Goal: Participate in discussion: Share content

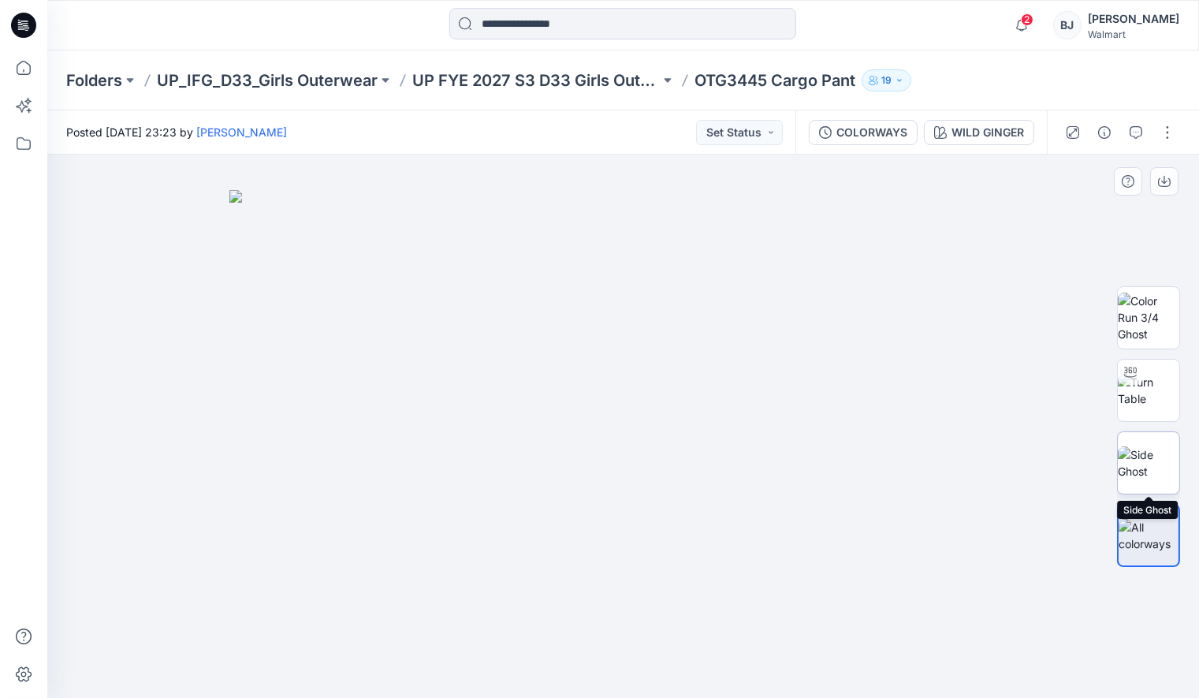
click at [1137, 464] on img at bounding box center [1148, 462] width 61 height 33
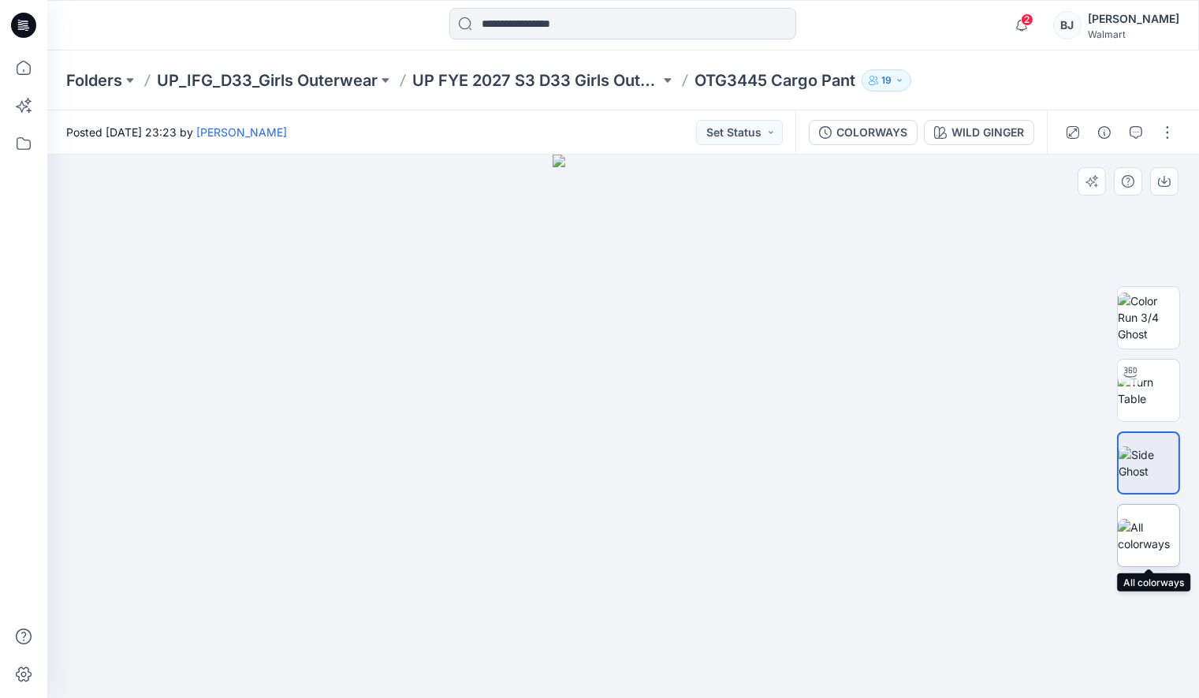
click at [1141, 523] on img at bounding box center [1148, 535] width 61 height 33
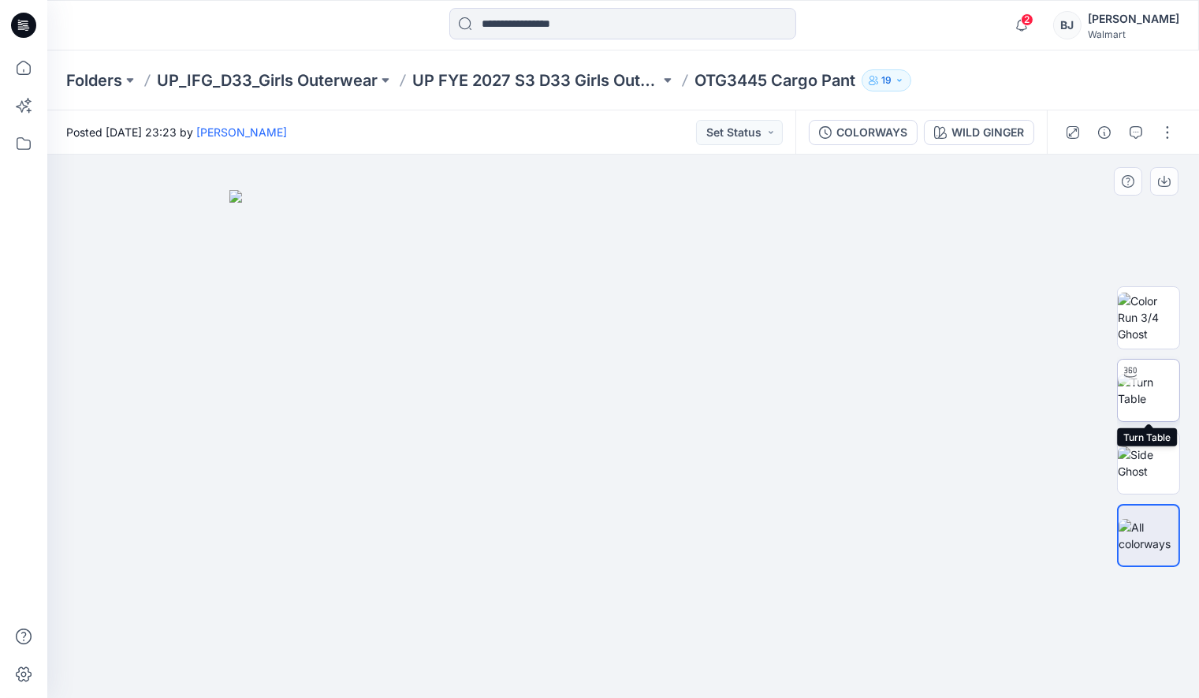
click at [1151, 383] on img at bounding box center [1148, 390] width 61 height 33
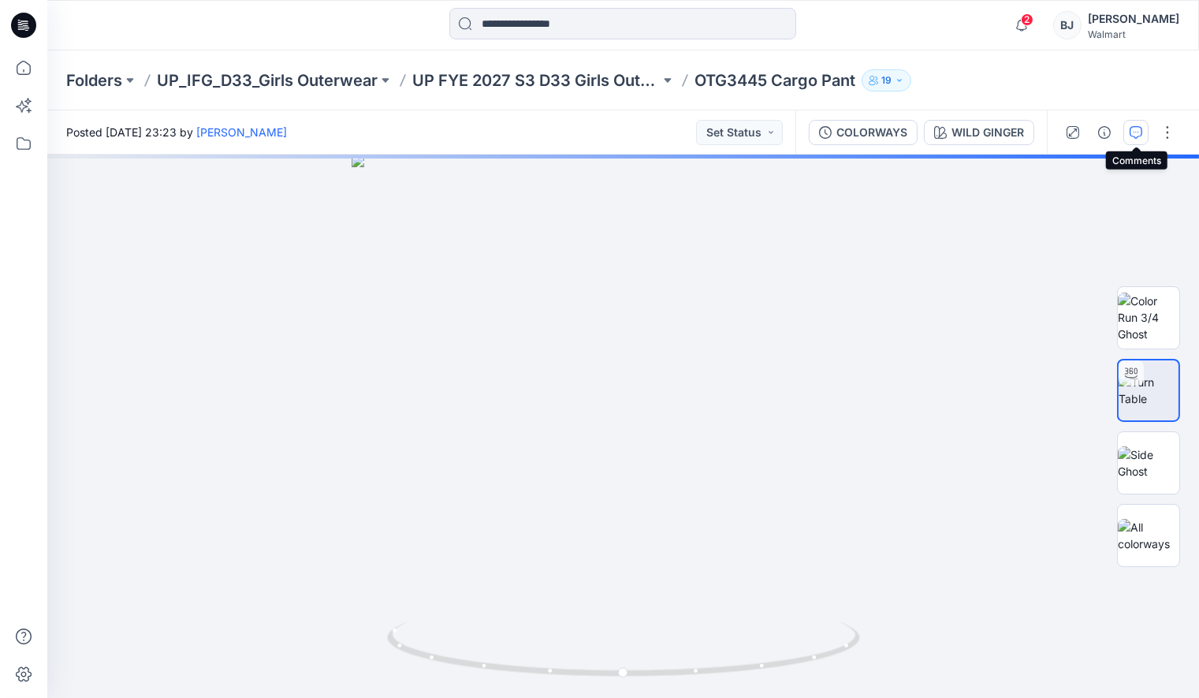
click at [1142, 130] on button "button" at bounding box center [1135, 132] width 25 height 25
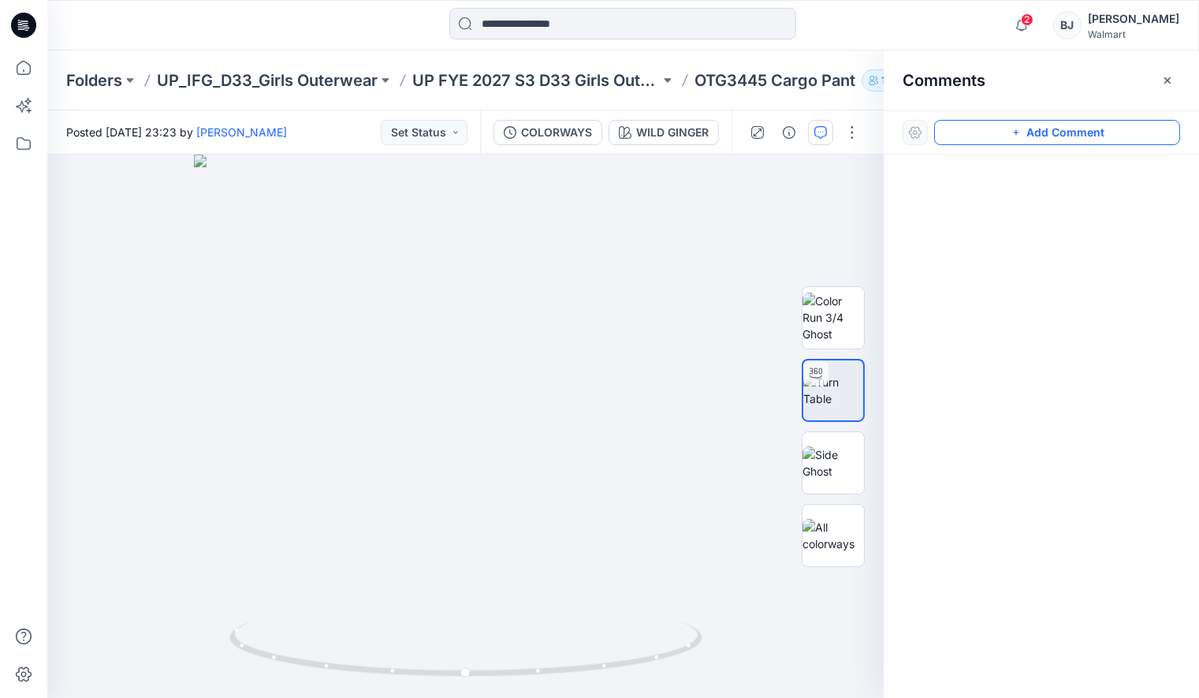
click at [1082, 128] on button "Add Comment" at bounding box center [1057, 132] width 246 height 25
click at [608, 366] on div "1" at bounding box center [465, 425] width 836 height 543
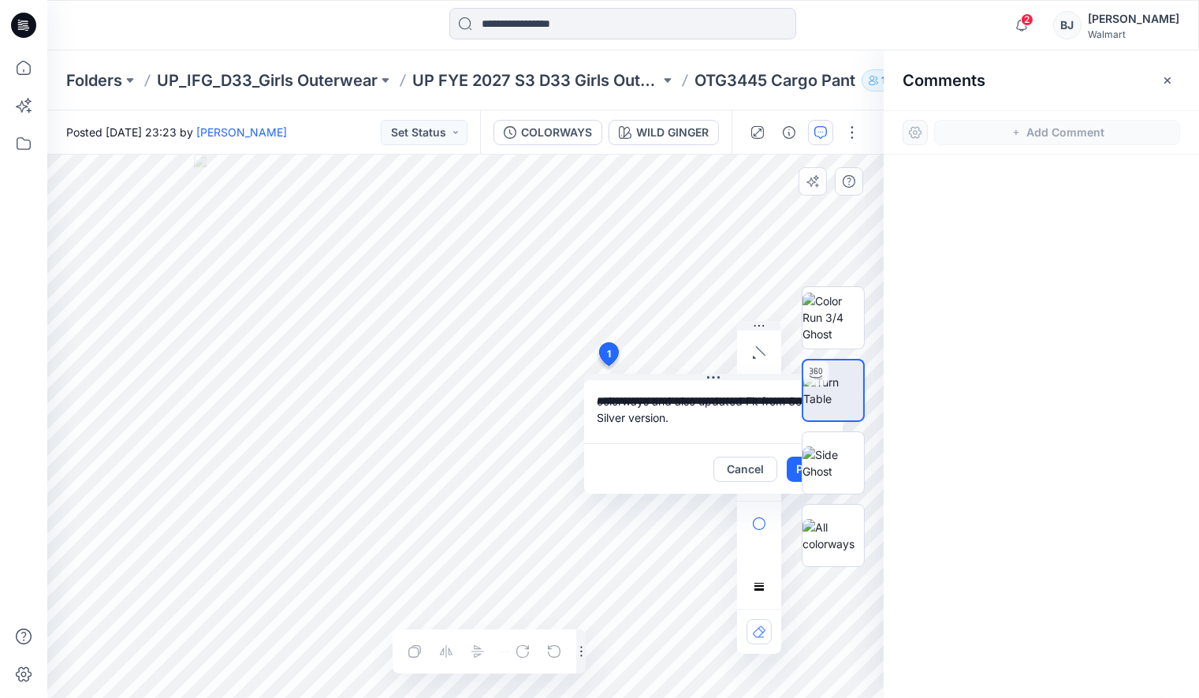
click at [597, 399] on textarea "**********" at bounding box center [713, 411] width 259 height 63
click at [686, 418] on textarea "**********" at bounding box center [713, 411] width 259 height 63
click at [653, 400] on textarea "**********" at bounding box center [713, 411] width 259 height 63
click at [746, 434] on textarea "**********" at bounding box center [713, 411] width 259 height 63
type textarea "**********"
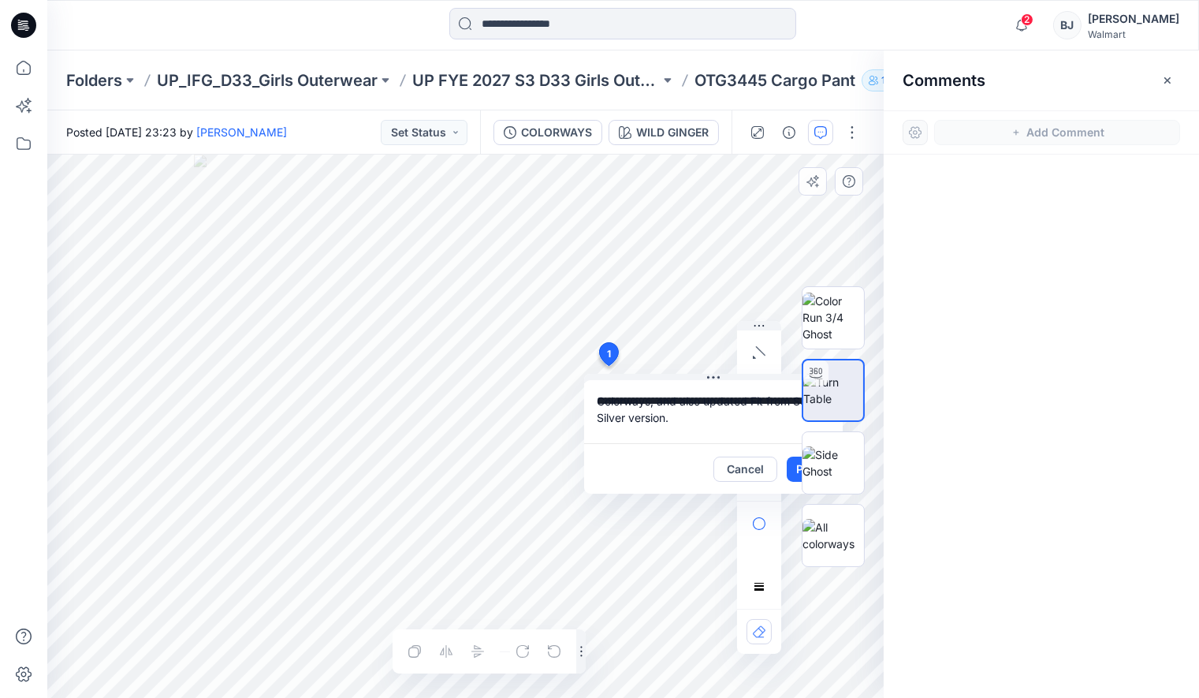
click at [796, 468] on div at bounding box center [833, 426] width 101 height 350
click at [797, 466] on div at bounding box center [833, 426] width 101 height 350
click at [709, 424] on textarea "**********" at bounding box center [713, 411] width 259 height 63
click at [802, 464] on img at bounding box center [832, 462] width 61 height 33
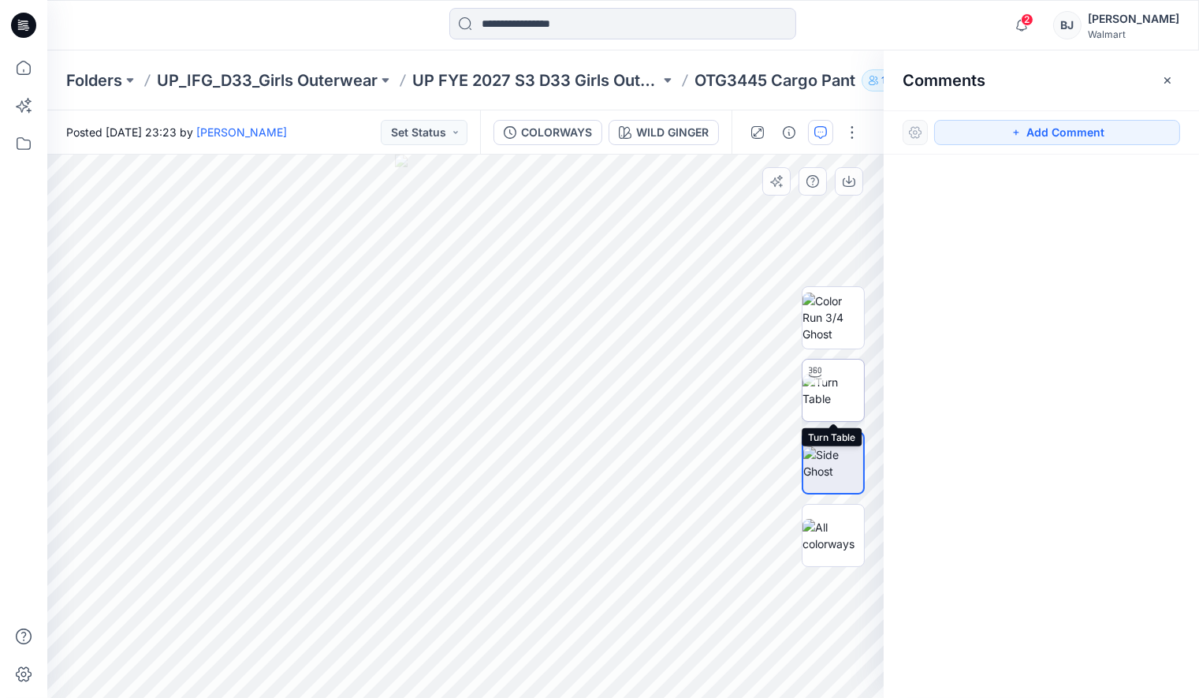
click at [836, 383] on img at bounding box center [832, 390] width 61 height 33
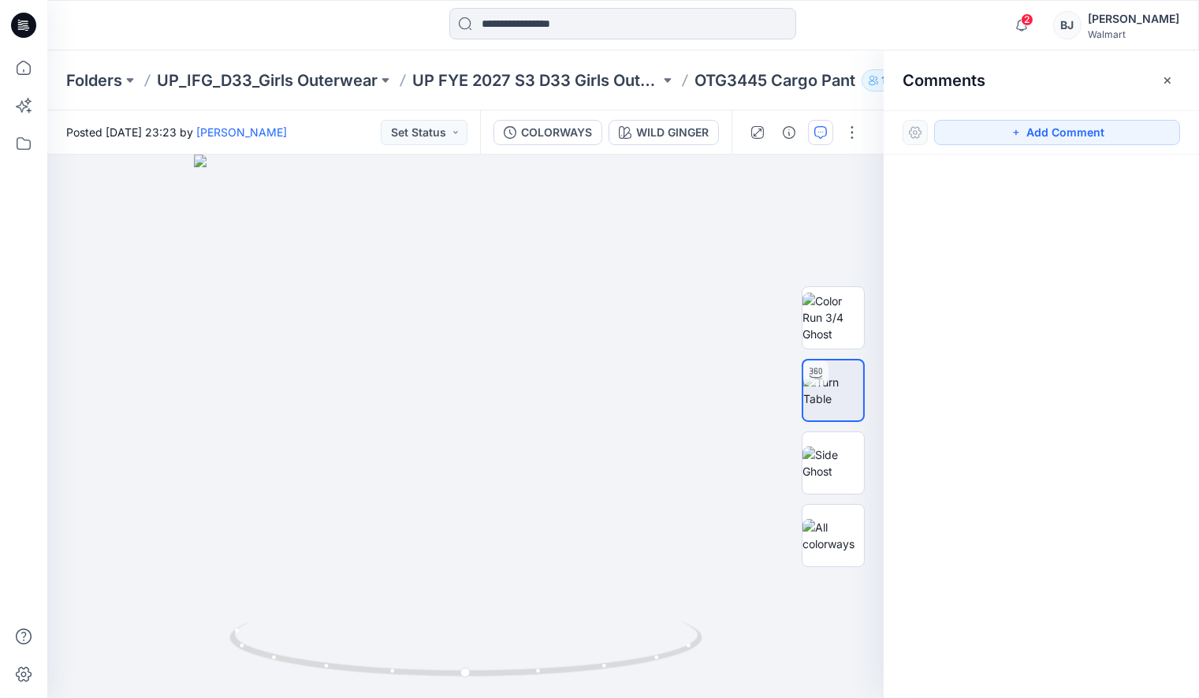
click at [1167, 76] on icon "button" at bounding box center [1167, 80] width 13 height 13
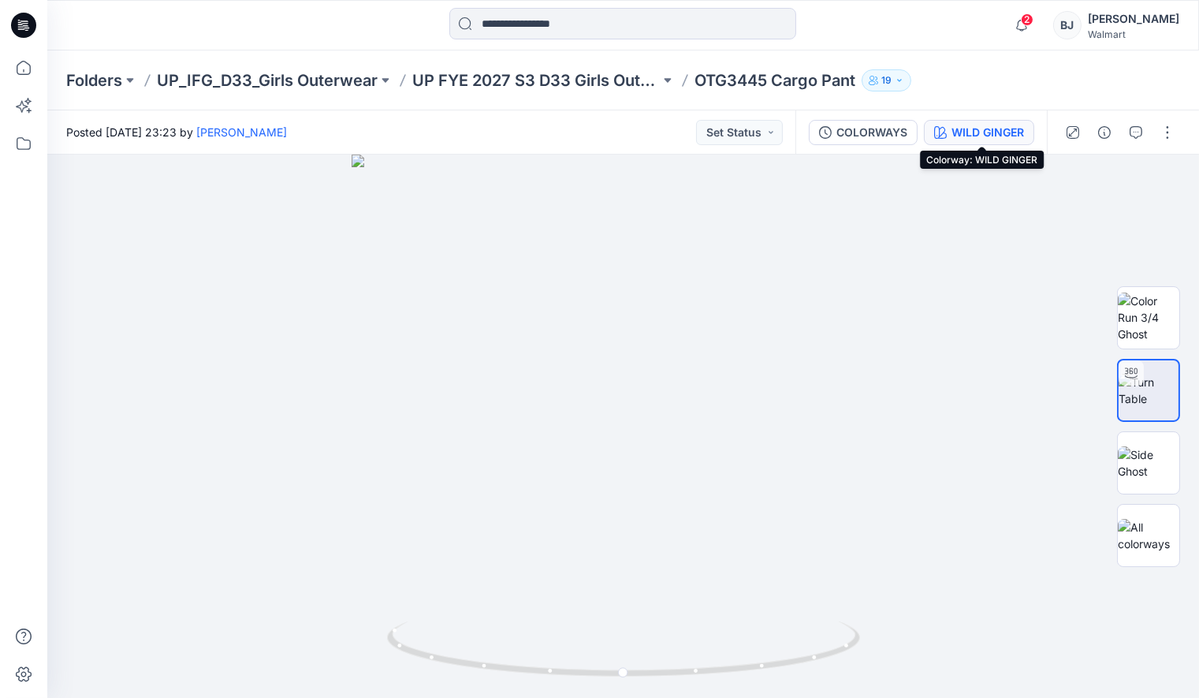
click at [972, 131] on div "WILD GINGER" at bounding box center [987, 132] width 73 height 17
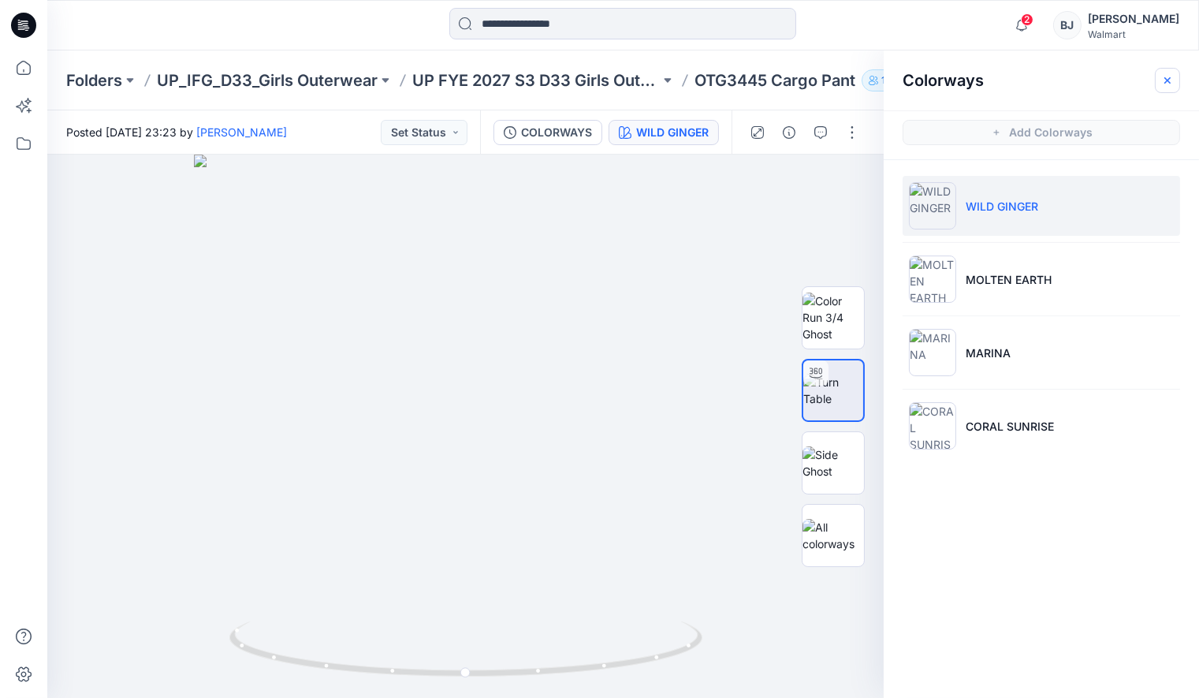
click at [1168, 76] on icon "button" at bounding box center [1167, 80] width 13 height 13
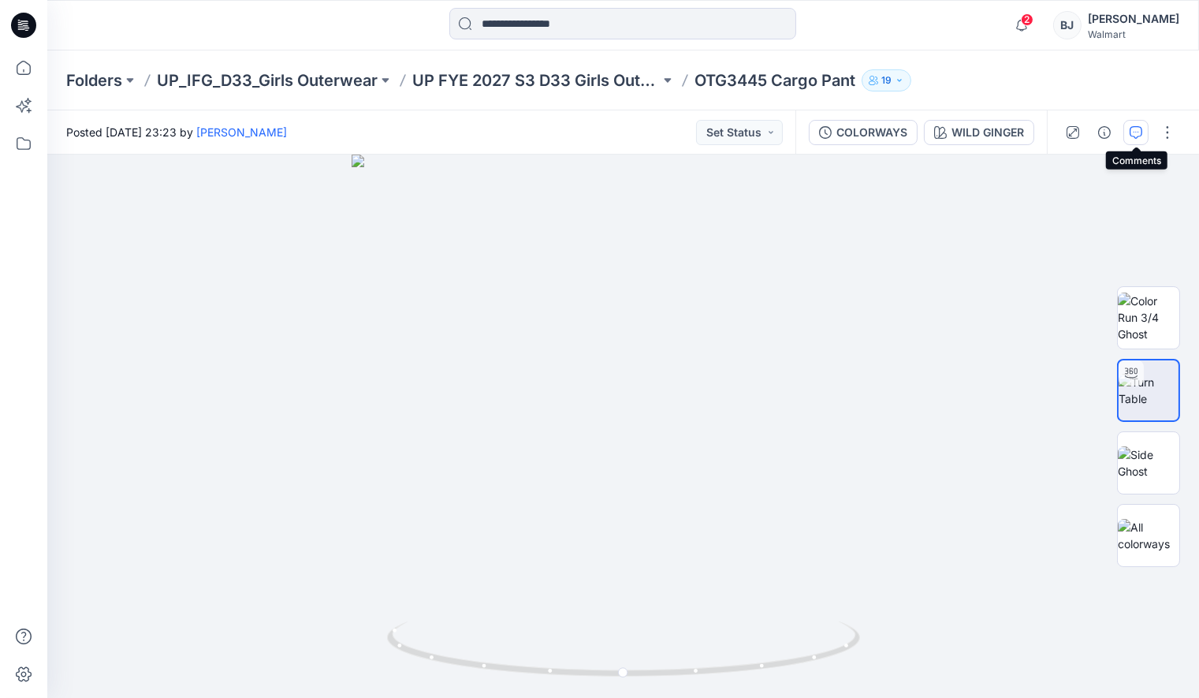
click at [1132, 129] on icon "button" at bounding box center [1136, 132] width 13 height 13
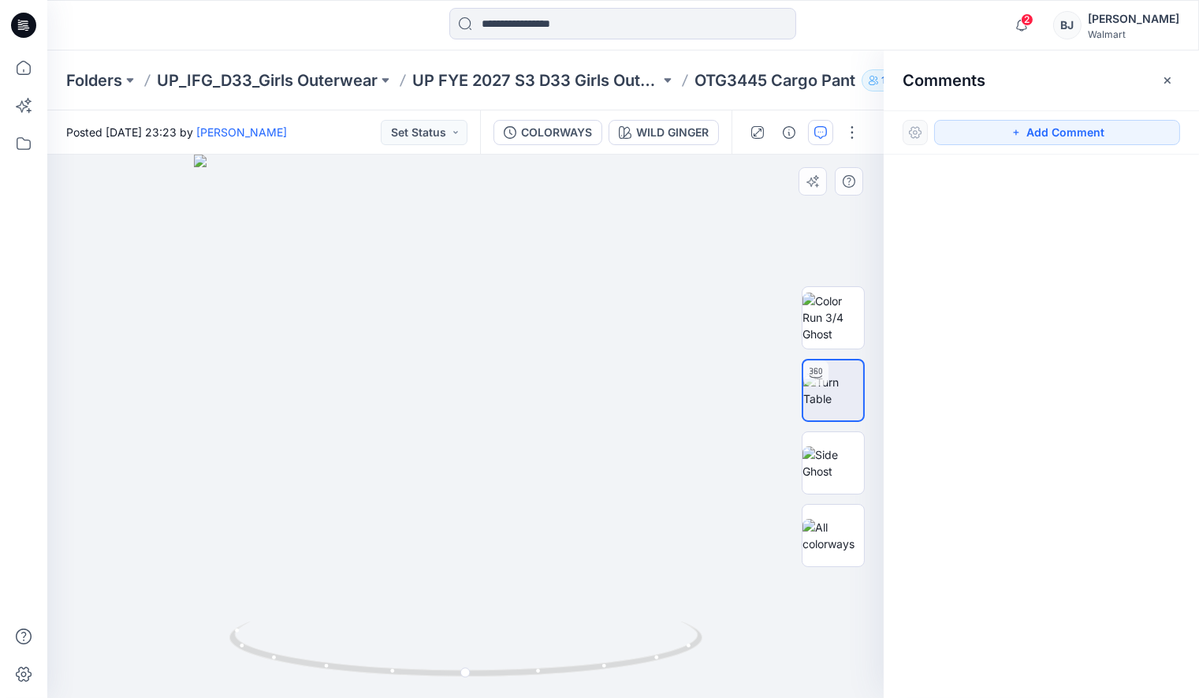
click at [548, 328] on div at bounding box center [465, 425] width 836 height 543
click at [1028, 132] on button "Add Comment" at bounding box center [1057, 132] width 246 height 25
click at [538, 326] on div "1" at bounding box center [465, 425] width 836 height 543
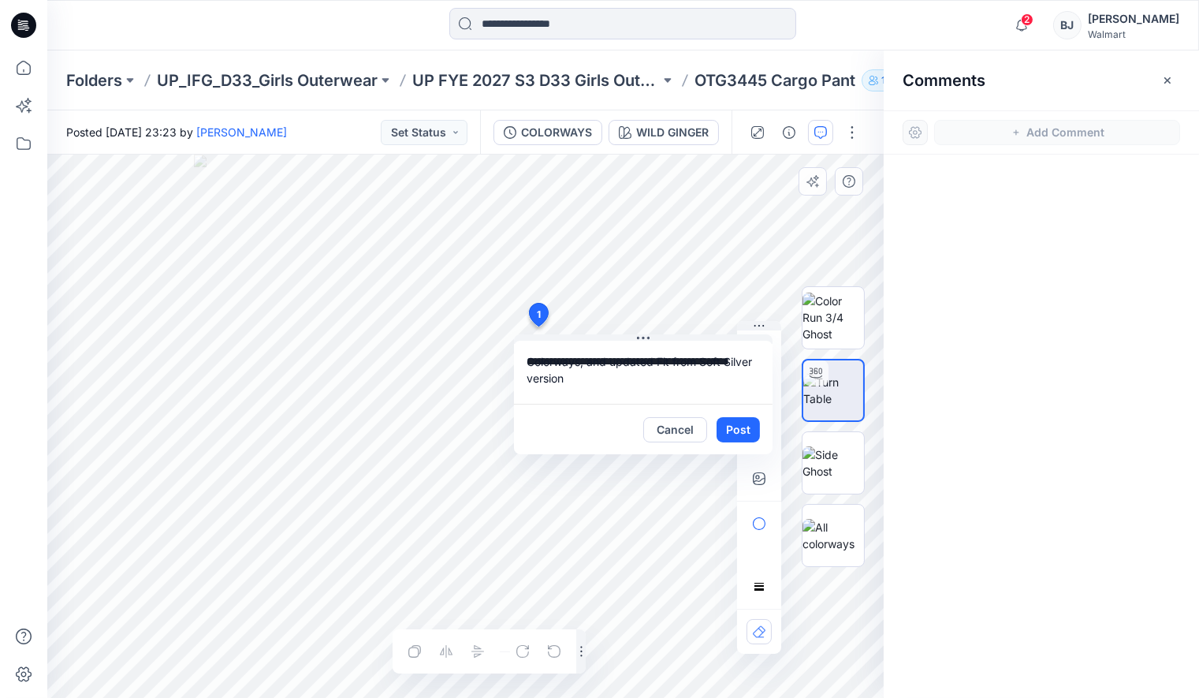
click at [534, 379] on textarea "**********" at bounding box center [643, 372] width 259 height 63
type textarea "**********"
click at [738, 423] on button "Post" at bounding box center [737, 429] width 43 height 25
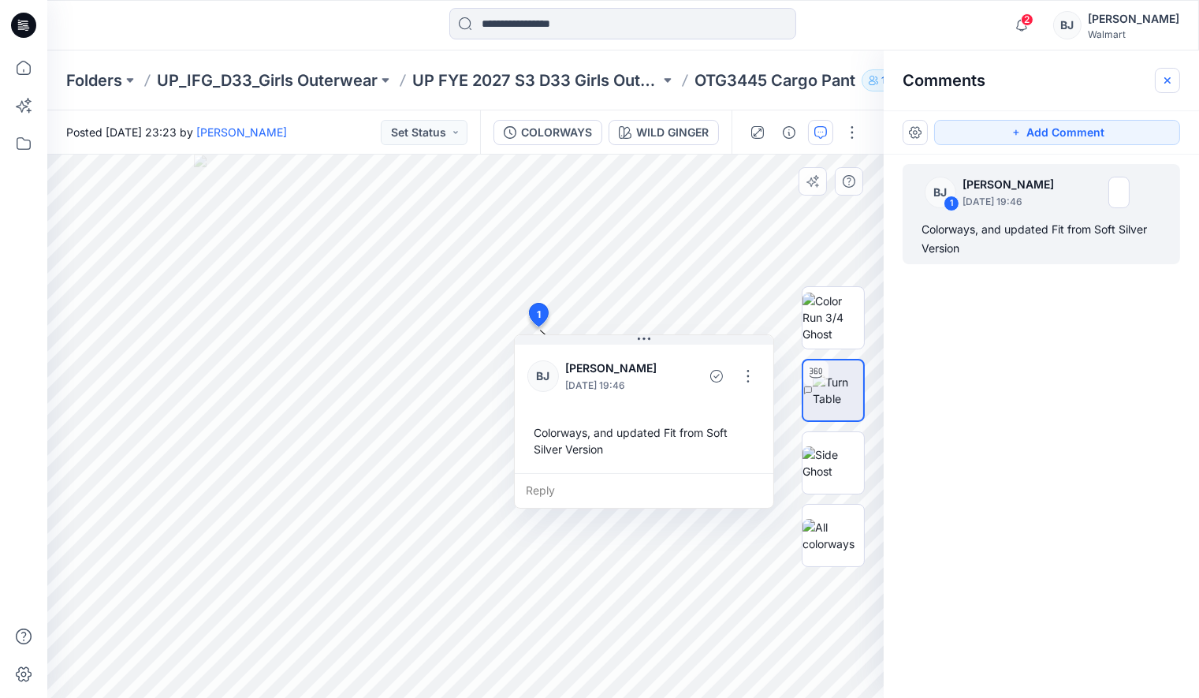
click at [1166, 74] on icon "button" at bounding box center [1167, 80] width 13 height 13
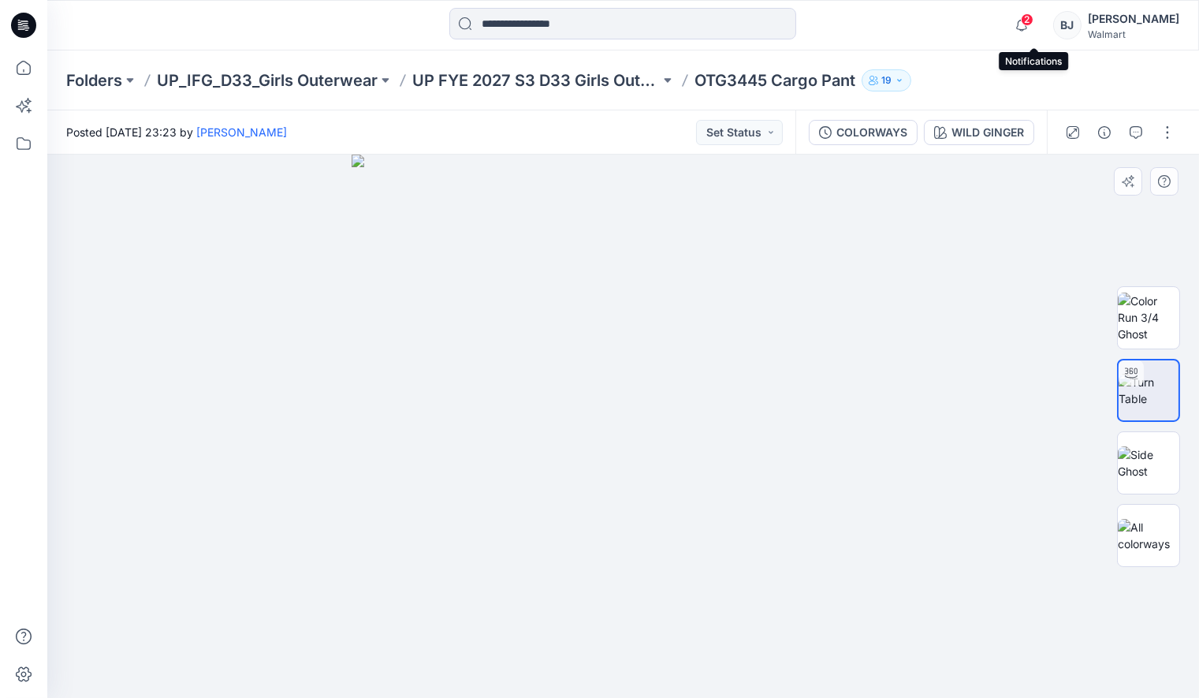
click at [1033, 23] on span "2" at bounding box center [1027, 19] width 13 height 13
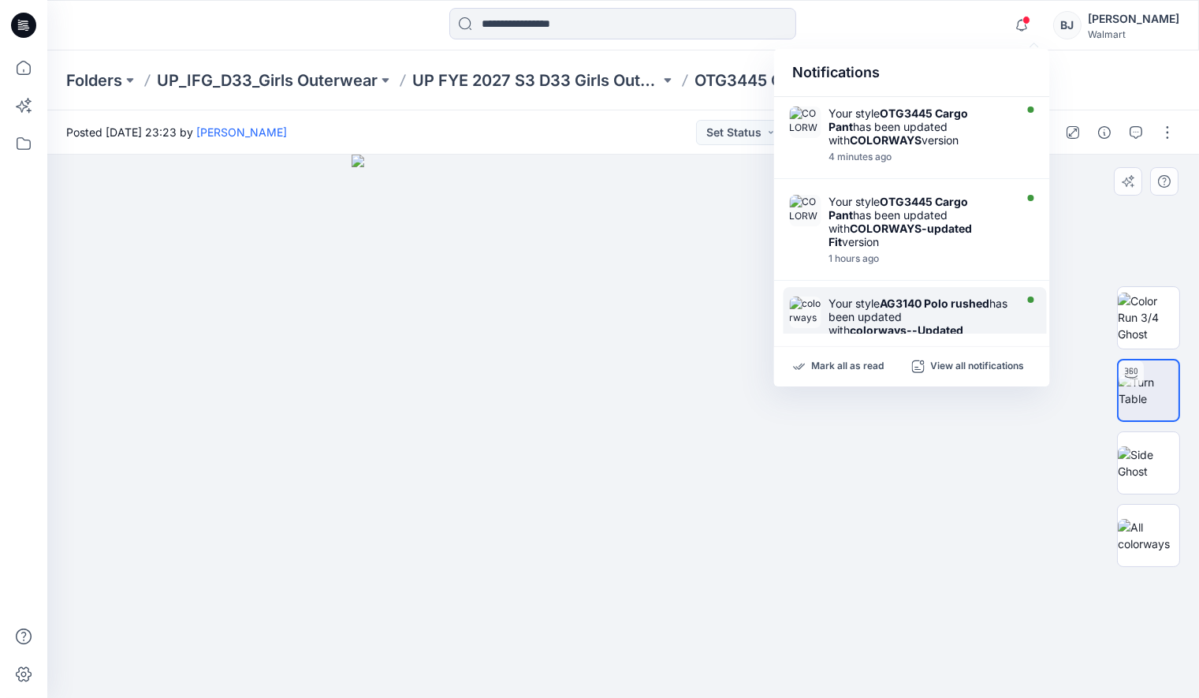
click at [982, 316] on div "Your style AG3140 Polo rushed has been updated with colorways--Updated Fit vers…" at bounding box center [919, 323] width 181 height 54
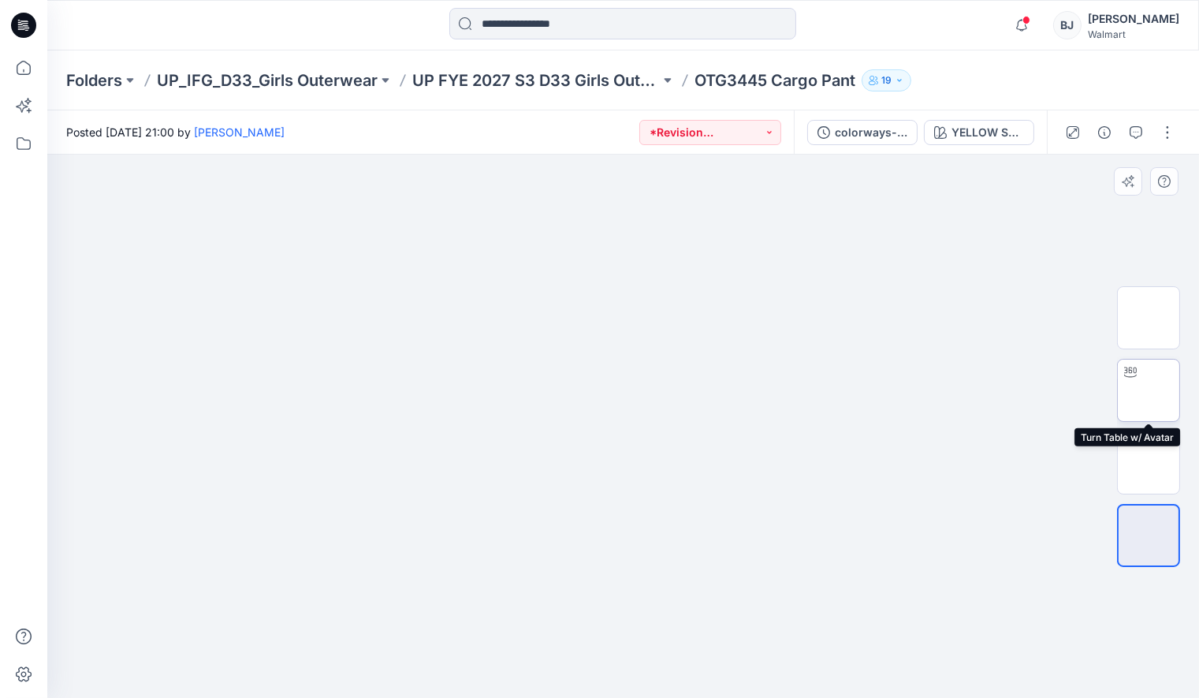
click at [1148, 390] on img at bounding box center [1148, 390] width 0 height 0
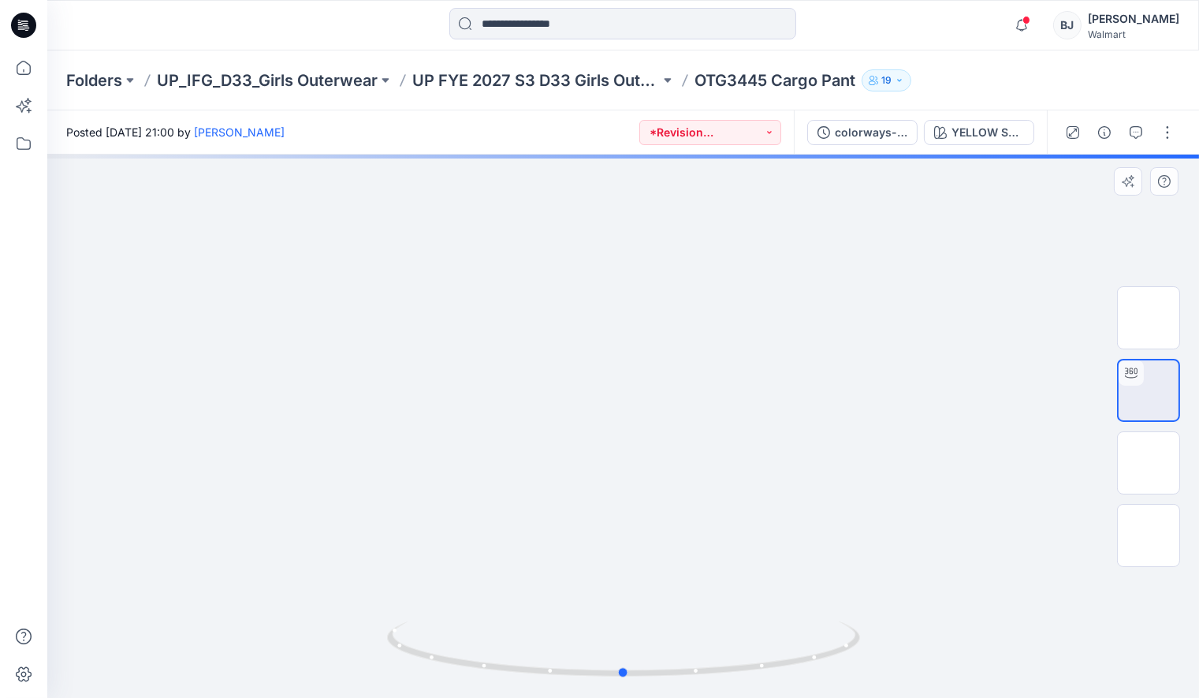
click at [796, 336] on div at bounding box center [623, 425] width 1152 height 543
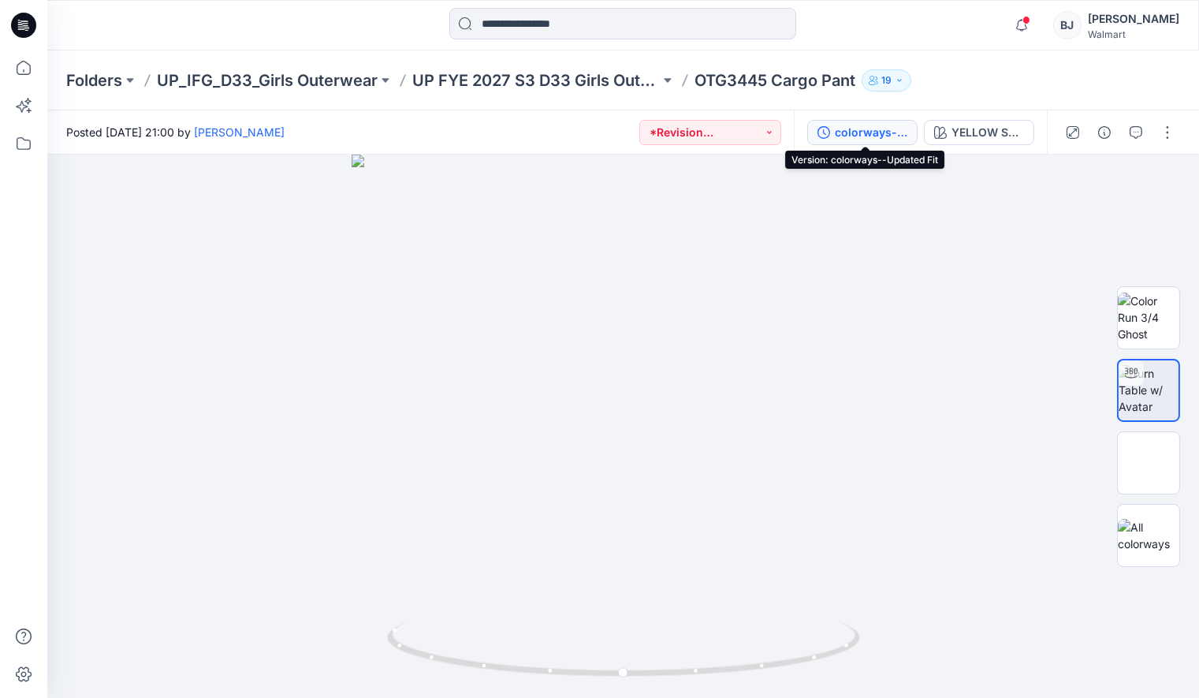
click at [875, 128] on div "colorways--Updated Fit" at bounding box center [871, 132] width 73 height 17
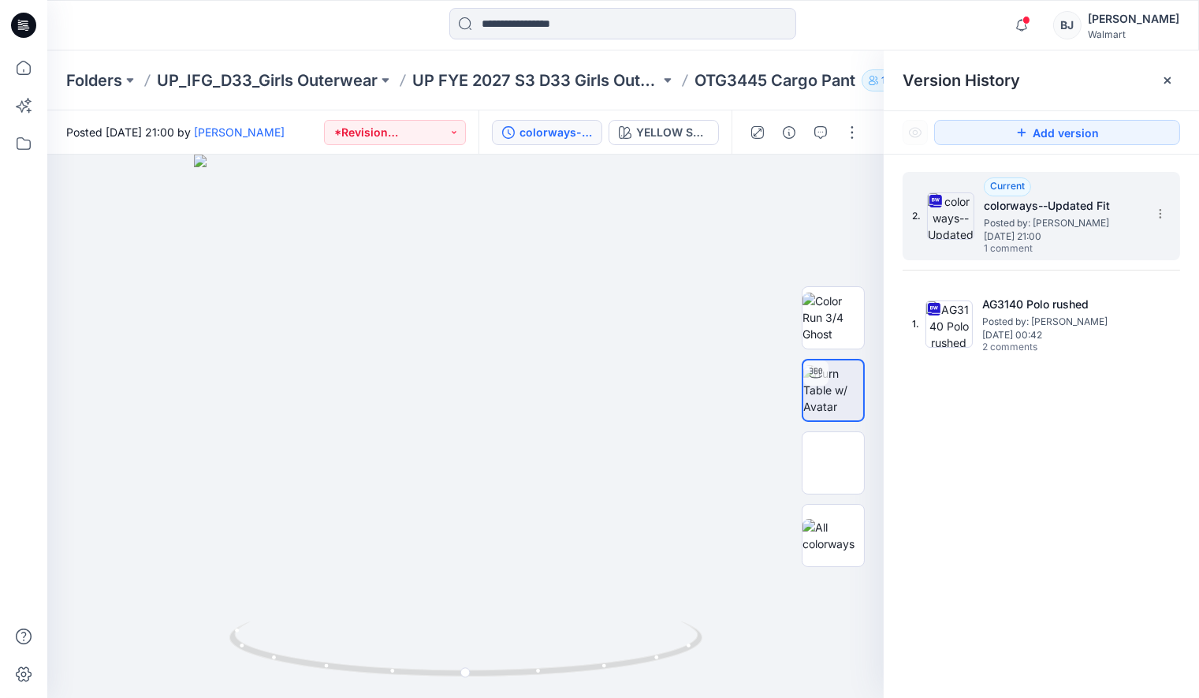
click at [1078, 217] on span "Posted by: Barbara Josvai" at bounding box center [1063, 223] width 158 height 16
click at [1163, 78] on icon at bounding box center [1167, 80] width 13 height 13
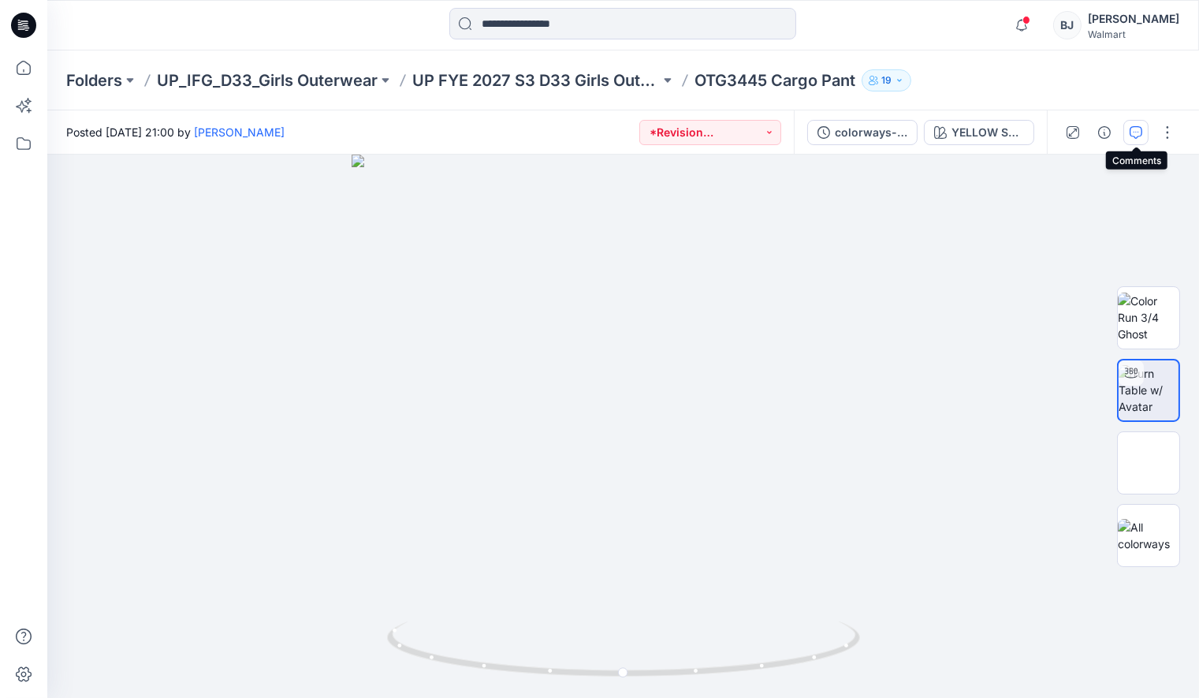
click at [1138, 132] on icon "button" at bounding box center [1136, 131] width 6 height 1
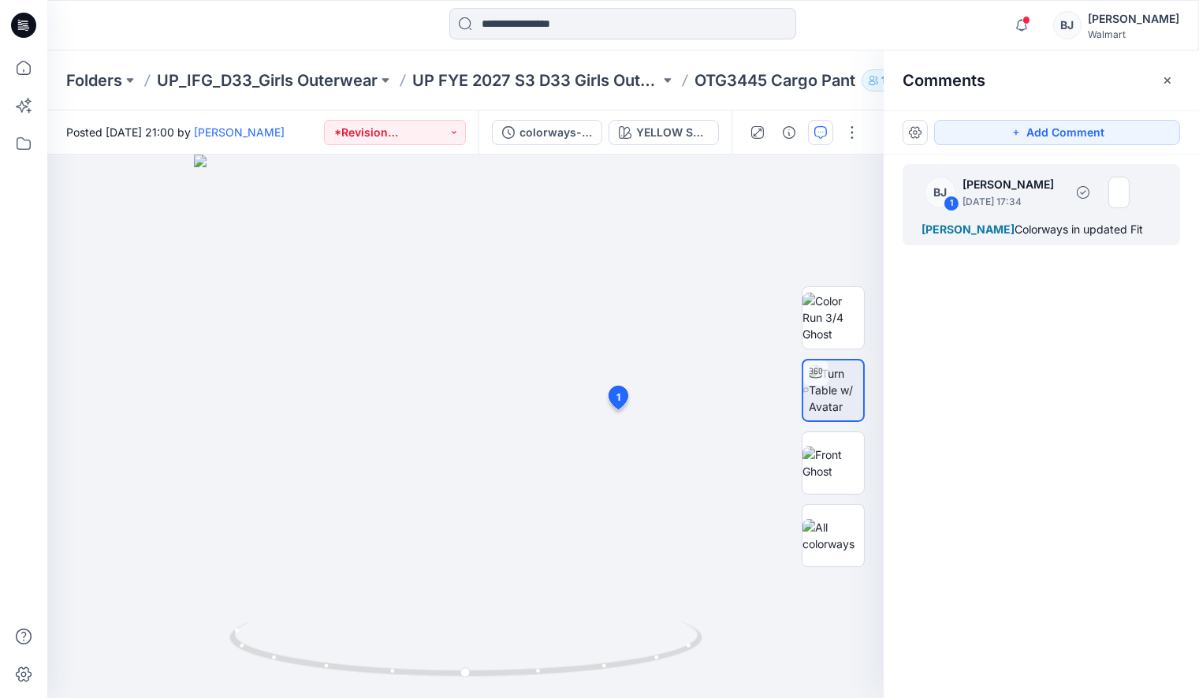
click at [1127, 224] on div "Sarah An Colorways in updated Fit" at bounding box center [1041, 229] width 240 height 19
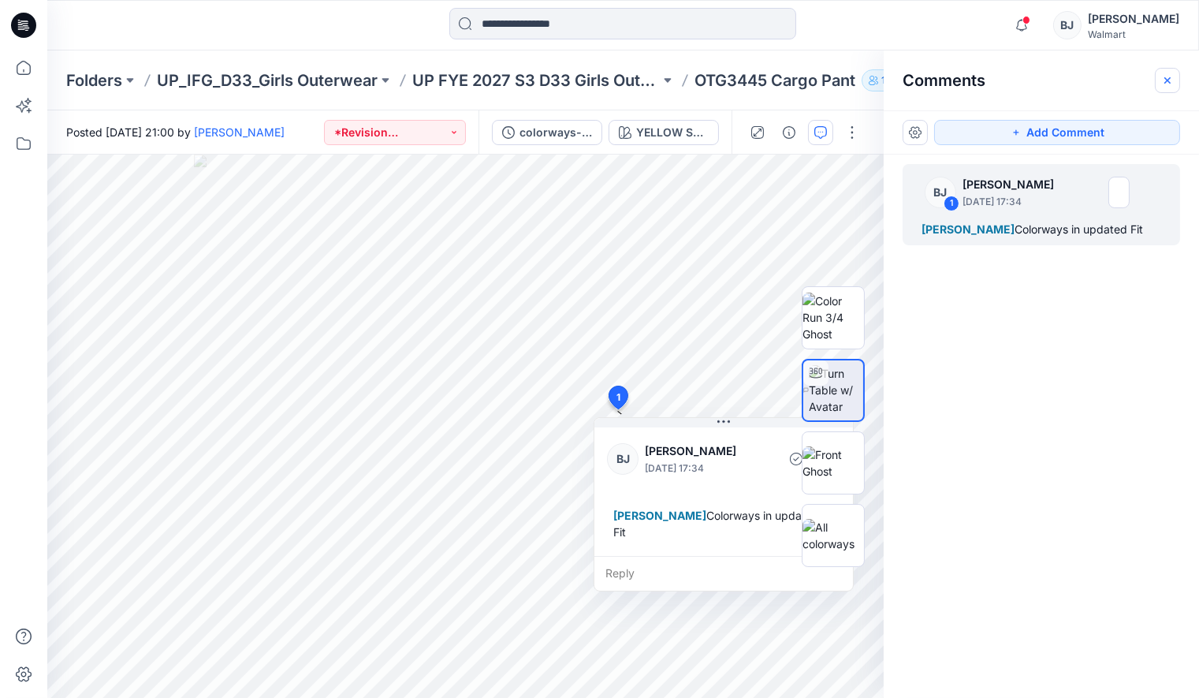
click at [1168, 75] on icon "button" at bounding box center [1167, 80] width 13 height 13
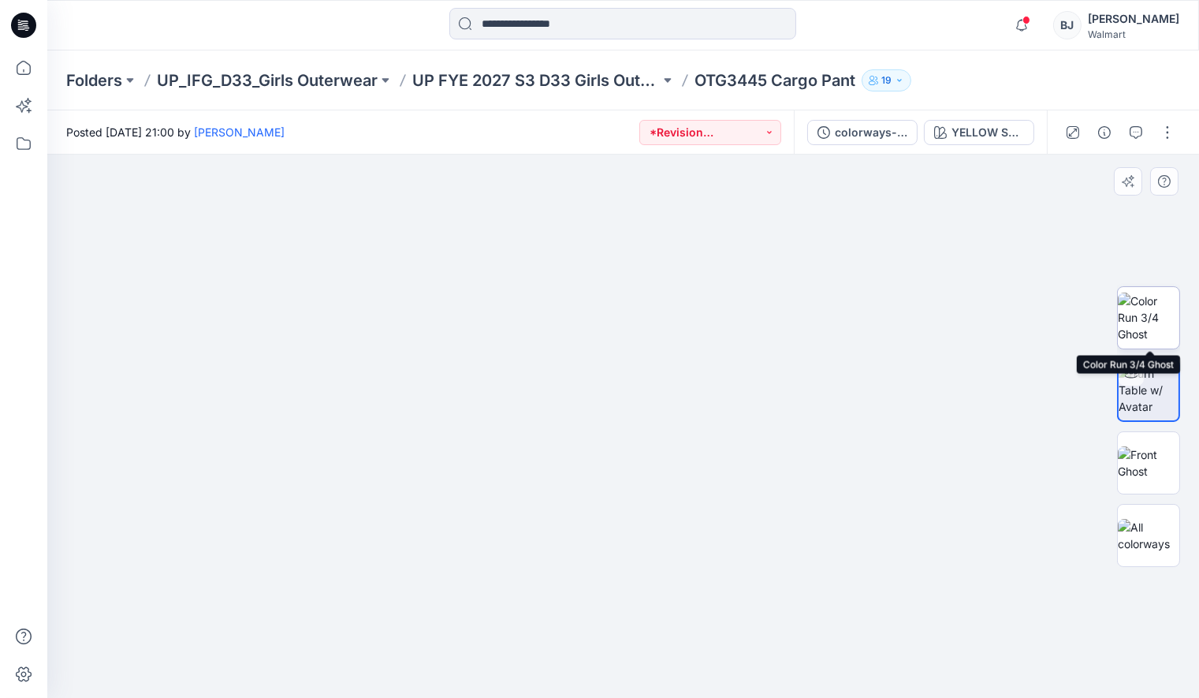
click at [1151, 311] on img at bounding box center [1148, 317] width 61 height 50
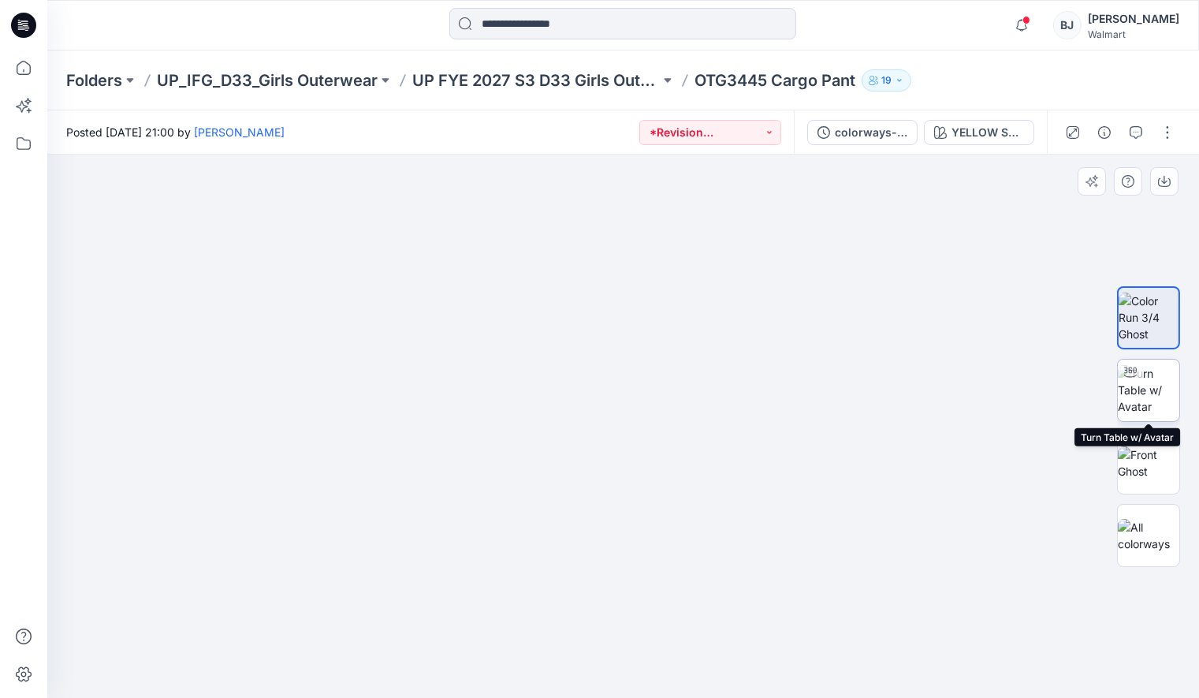
click at [1152, 388] on img at bounding box center [1148, 390] width 61 height 50
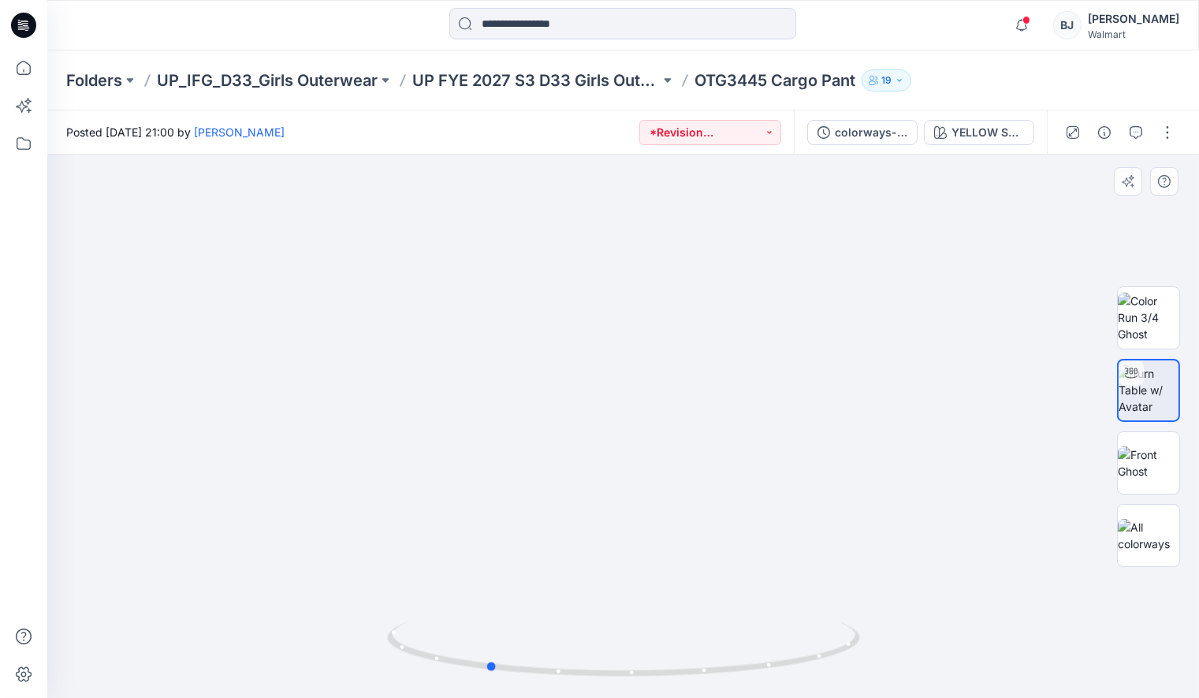
drag, startPoint x: 633, startPoint y: 656, endPoint x: 497, endPoint y: 602, distance: 146.5
click at [497, 602] on div at bounding box center [623, 425] width 1152 height 543
drag, startPoint x: 590, startPoint y: 649, endPoint x: 489, endPoint y: 631, distance: 101.6
click at [489, 631] on icon at bounding box center [625, 650] width 477 height 59
drag, startPoint x: 606, startPoint y: 651, endPoint x: 424, endPoint y: 614, distance: 185.8
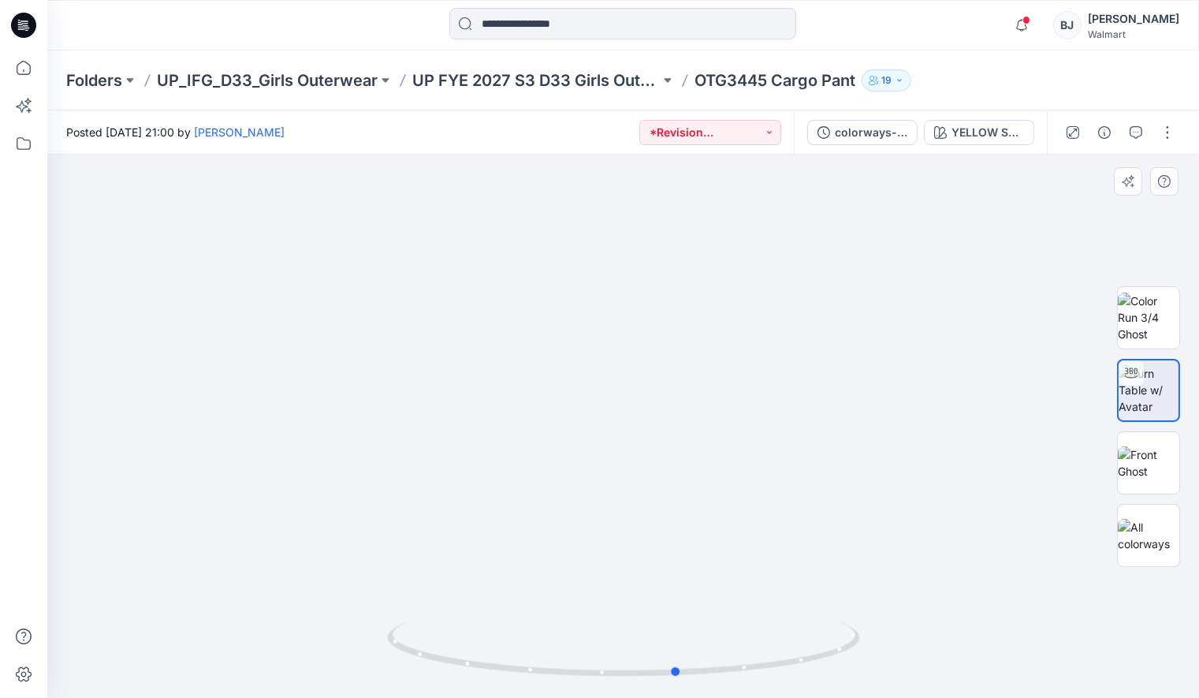
click at [424, 614] on div at bounding box center [623, 425] width 1152 height 543
click at [570, 83] on p "UP FYE 2027 S3 D33 Girls Outdoor IFG" at bounding box center [535, 80] width 247 height 22
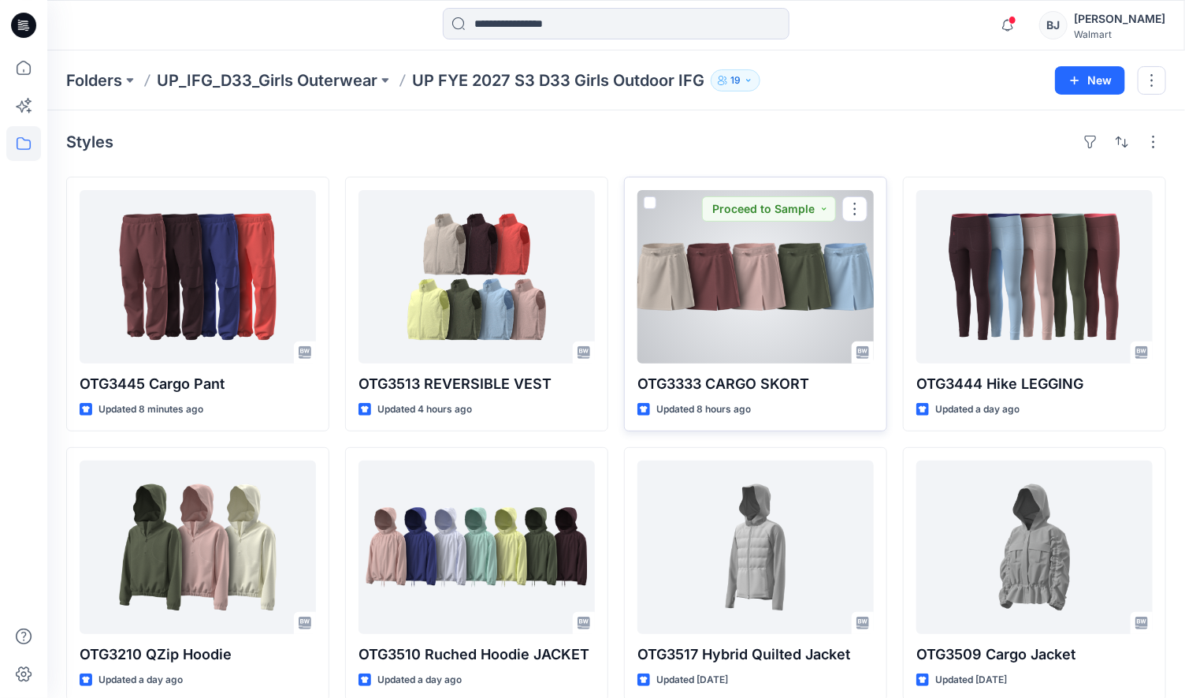
click at [780, 307] on div at bounding box center [756, 276] width 236 height 173
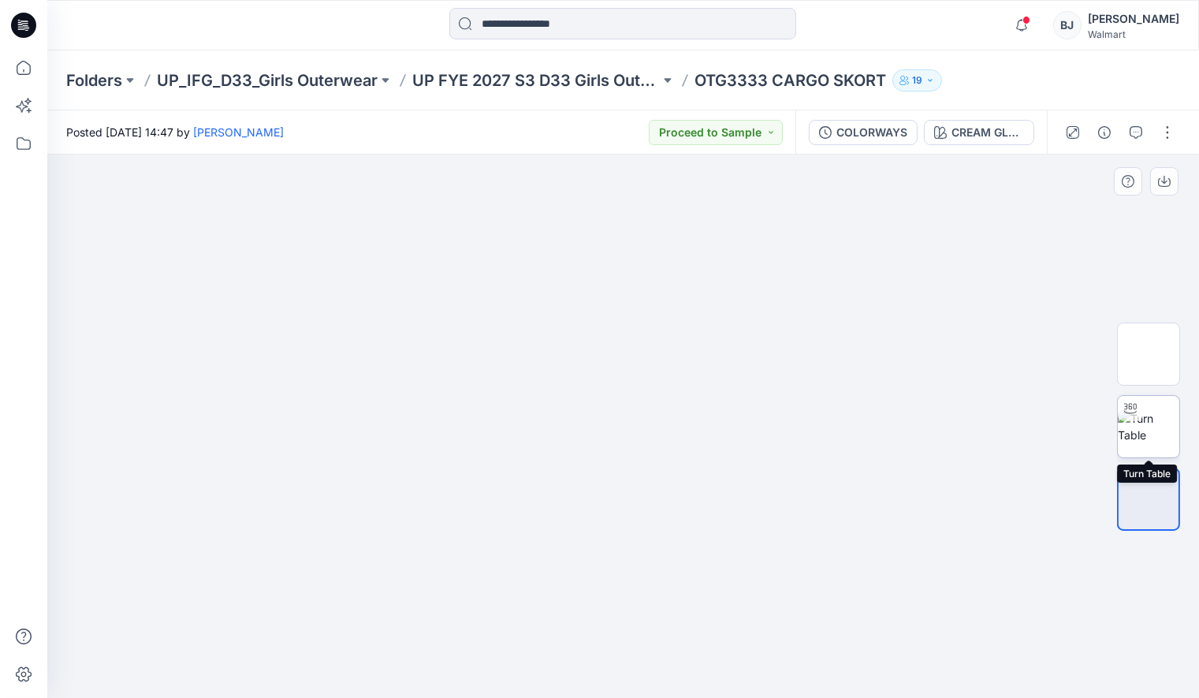
click at [1151, 426] on img at bounding box center [1148, 426] width 61 height 33
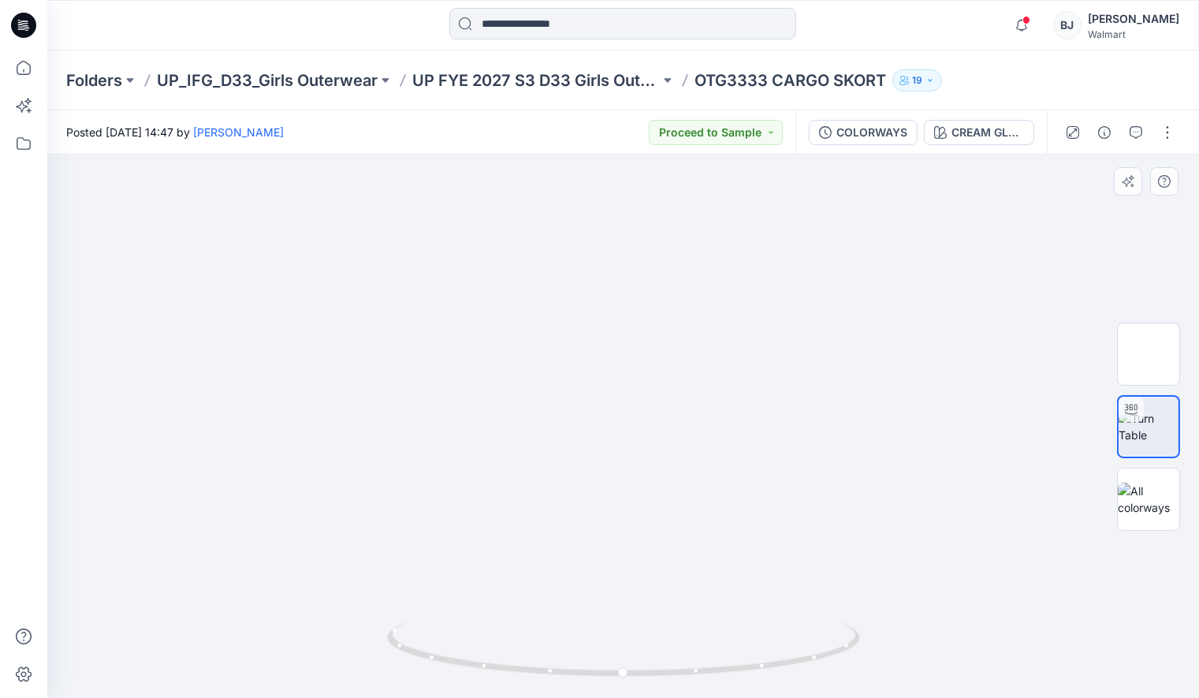
drag, startPoint x: 801, startPoint y: 480, endPoint x: 823, endPoint y: 210, distance: 271.3
drag, startPoint x: 623, startPoint y: 647, endPoint x: 637, endPoint y: 647, distance: 14.2
click at [637, 647] on icon at bounding box center [625, 650] width 477 height 59
drag, startPoint x: 635, startPoint y: 618, endPoint x: 635, endPoint y: 599, distance: 18.9
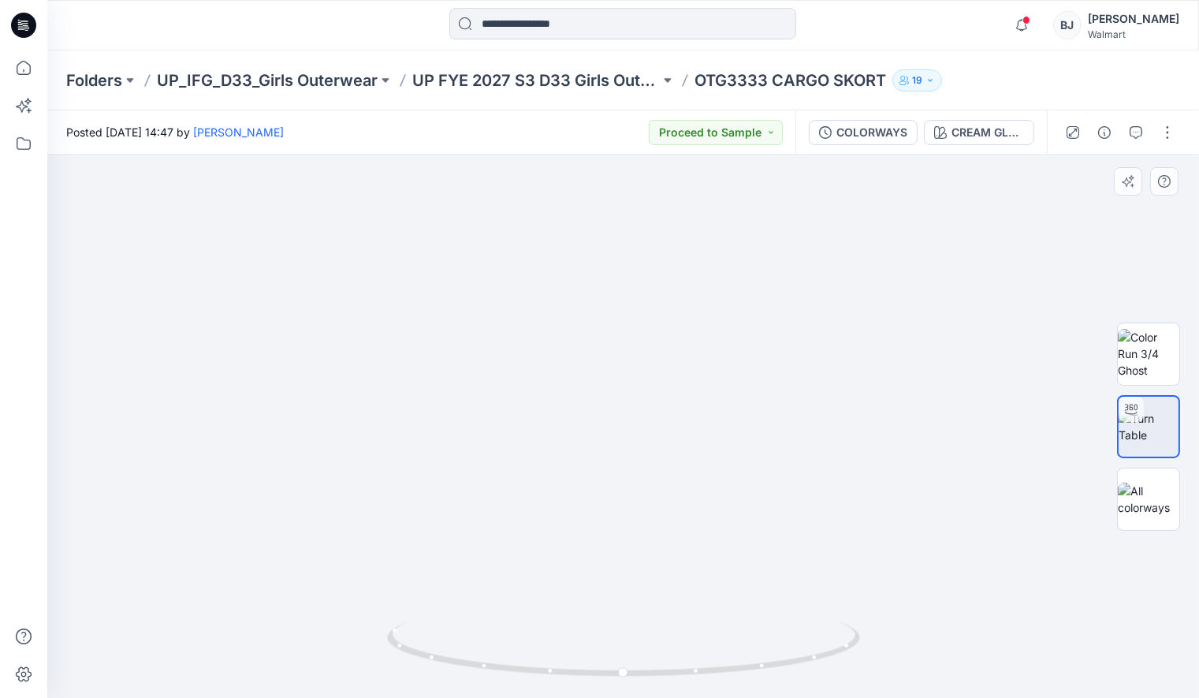
drag, startPoint x: 627, startPoint y: 651, endPoint x: 605, endPoint y: 650, distance: 21.3
click at [605, 651] on icon at bounding box center [625, 650] width 477 height 59
drag, startPoint x: 622, startPoint y: 674, endPoint x: 652, endPoint y: 596, distance: 83.6
click at [664, 646] on icon at bounding box center [625, 650] width 477 height 59
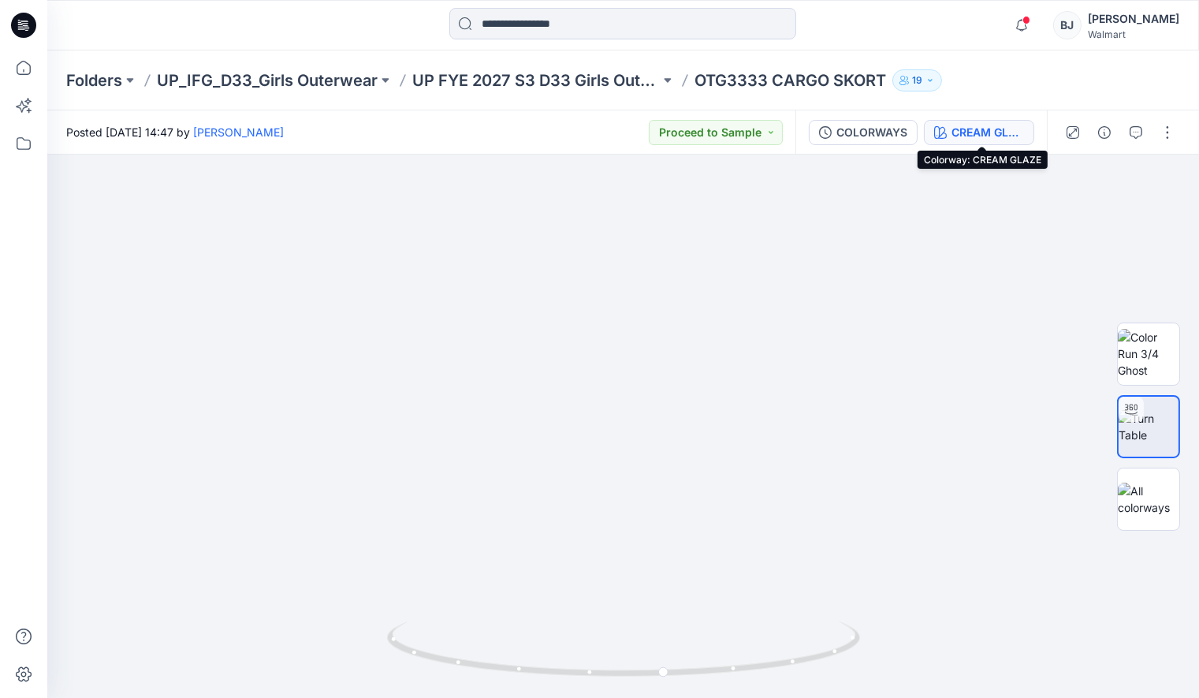
click at [977, 125] on div "CREAM GLAZE" at bounding box center [987, 132] width 73 height 17
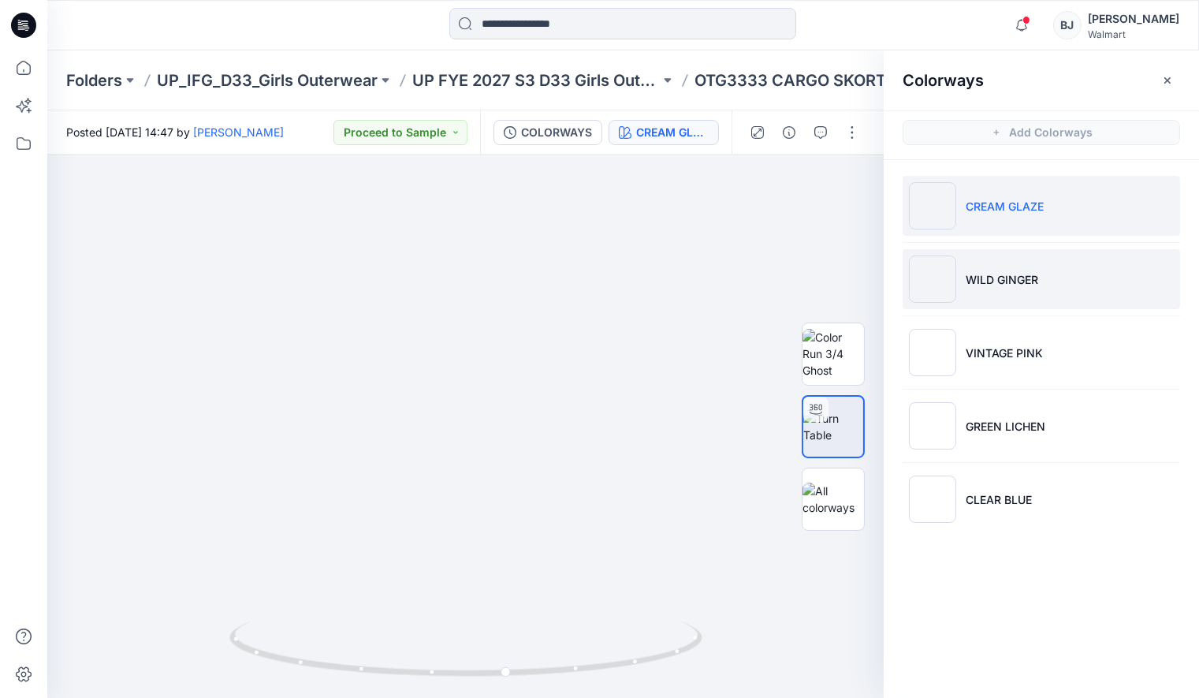
click at [1002, 271] on p "WILD GINGER" at bounding box center [1002, 279] width 73 height 17
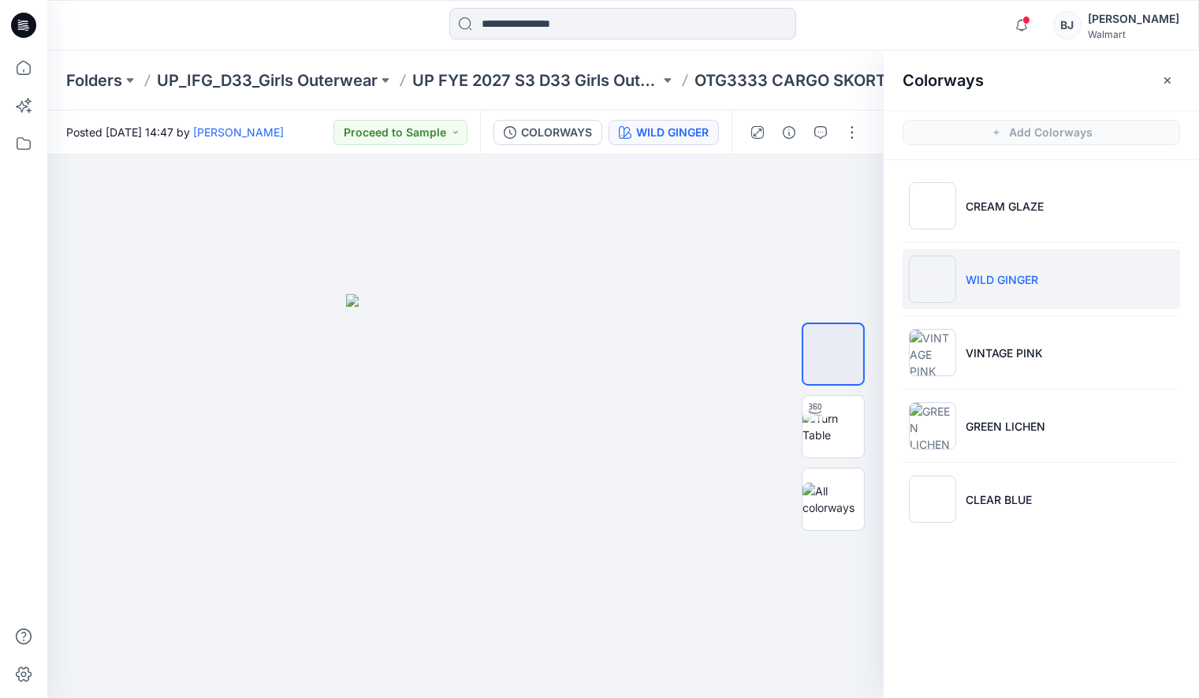
drag, startPoint x: 1170, startPoint y: 77, endPoint x: 1115, endPoint y: 112, distance: 65.2
click at [1170, 78] on icon "button" at bounding box center [1167, 80] width 13 height 13
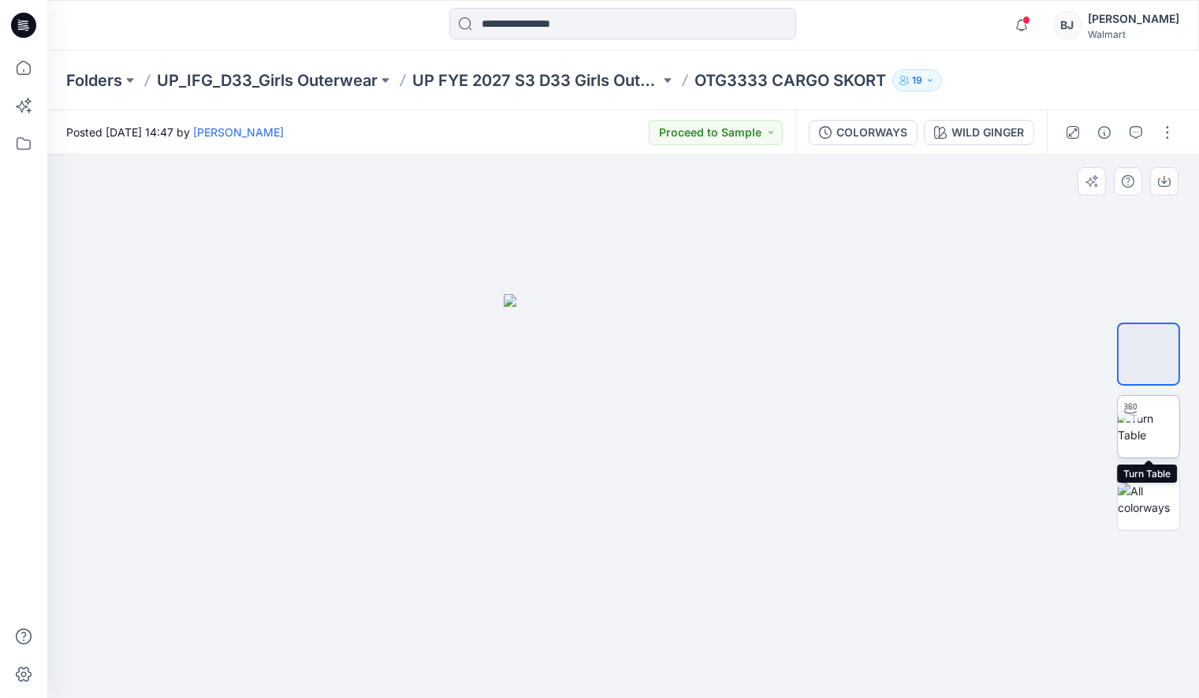
click at [1151, 441] on img at bounding box center [1148, 426] width 61 height 33
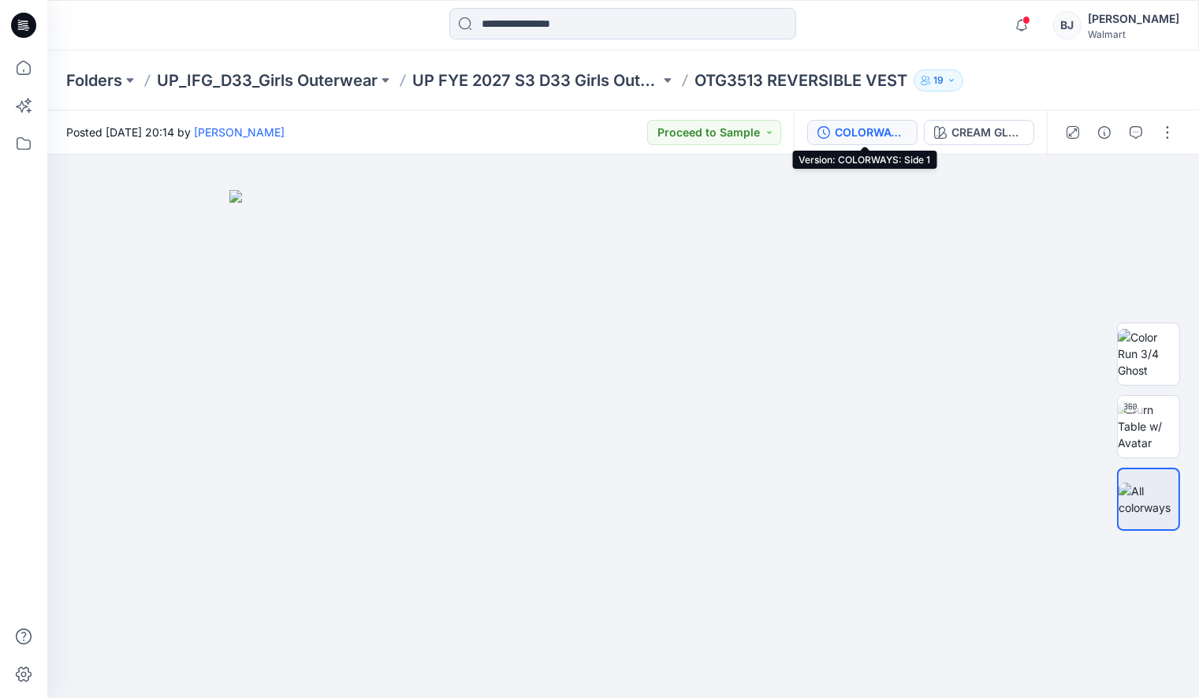
click at [864, 136] on div "COLORWAYS: Side 1" at bounding box center [871, 132] width 73 height 17
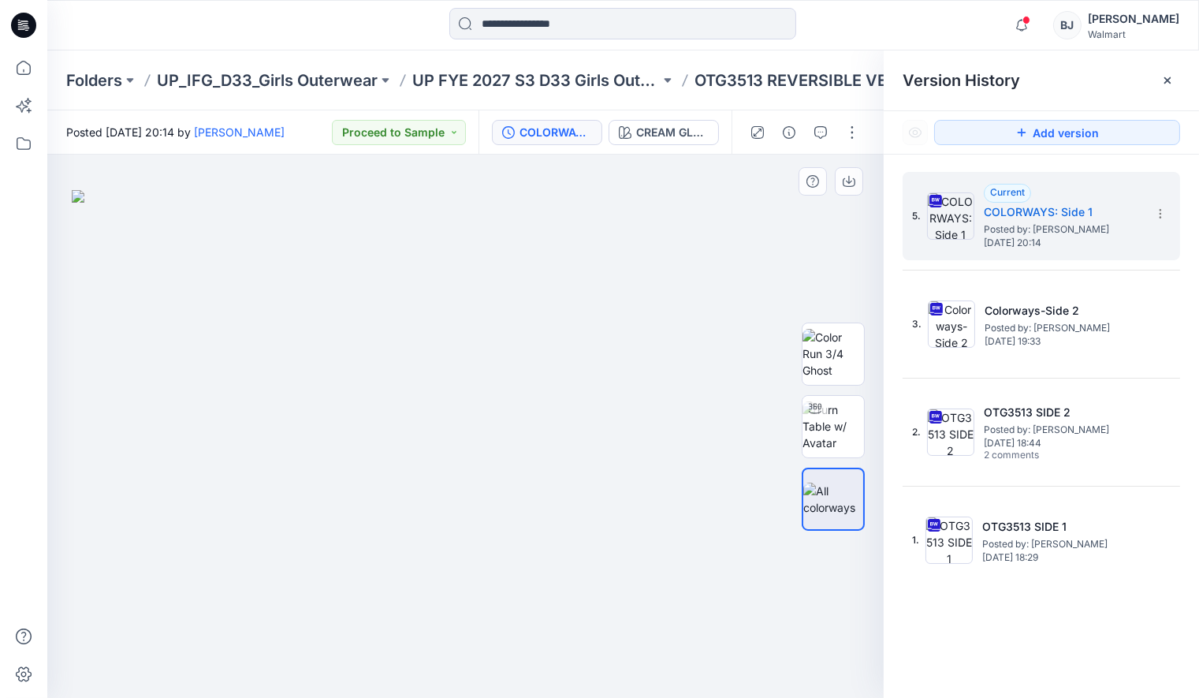
click at [741, 272] on img at bounding box center [466, 444] width 788 height 508
click at [1157, 87] on div at bounding box center [1167, 80] width 25 height 25
